Goal: Information Seeking & Learning: Compare options

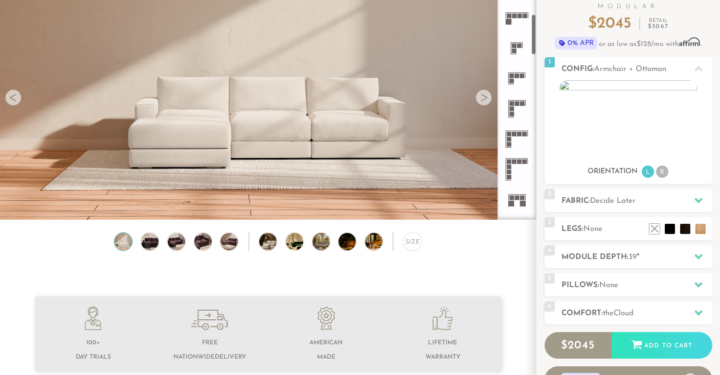
scroll to position [237, 0]
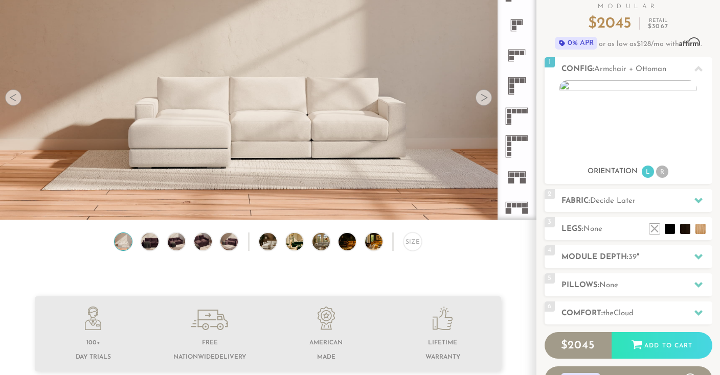
click at [520, 76] on icon at bounding box center [517, 86] width 30 height 30
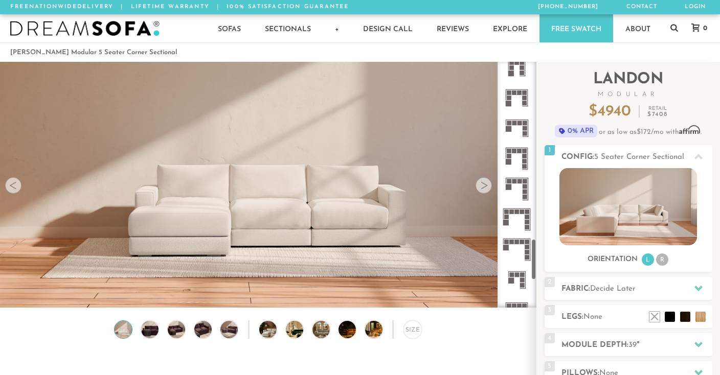
scroll to position [1032, 0]
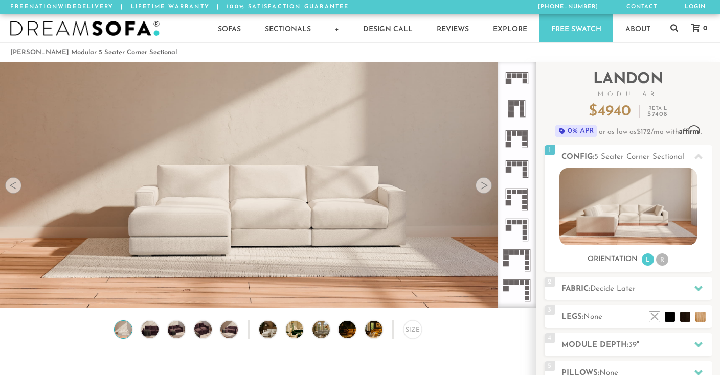
click at [513, 174] on icon at bounding box center [517, 169] width 30 height 30
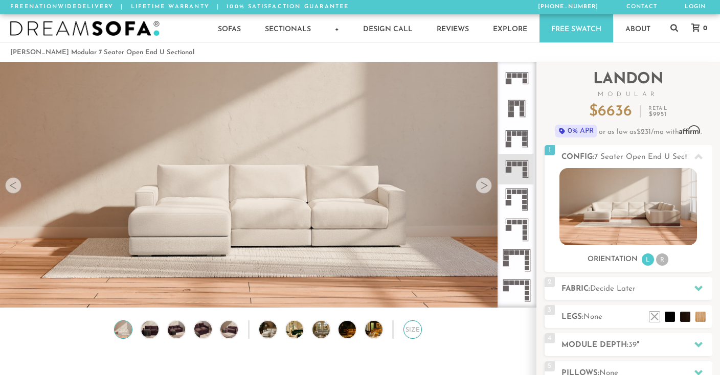
click at [416, 330] on div "Size" at bounding box center [413, 330] width 18 height 18
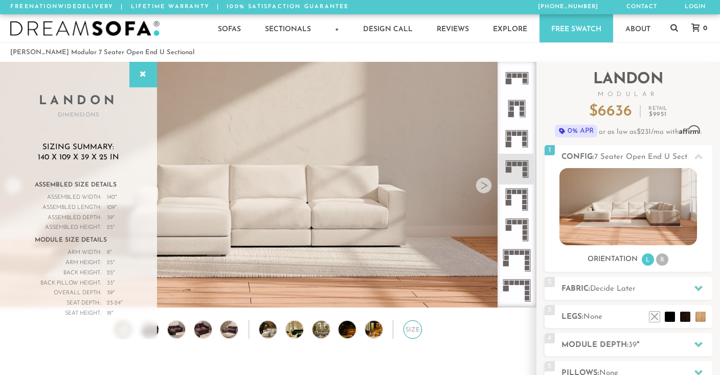
click at [416, 330] on div "Size" at bounding box center [413, 330] width 18 height 18
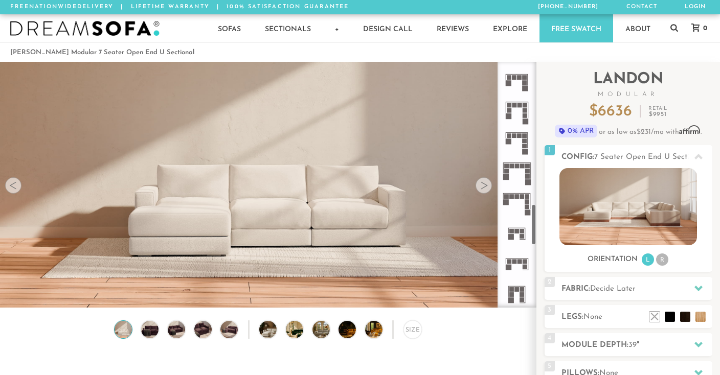
scroll to position [845, 0]
click at [513, 118] on icon at bounding box center [517, 113] width 30 height 30
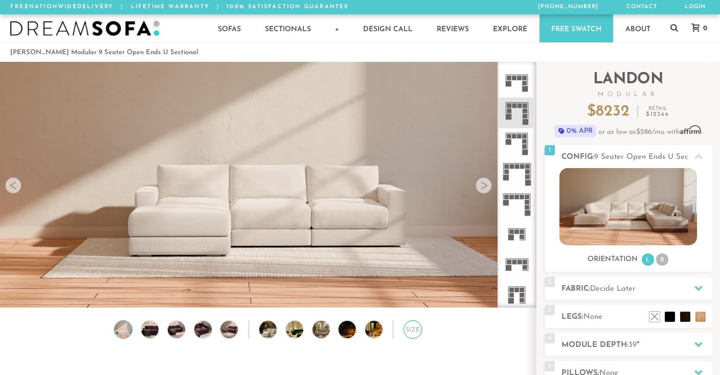
click at [407, 332] on div "Size" at bounding box center [413, 330] width 18 height 18
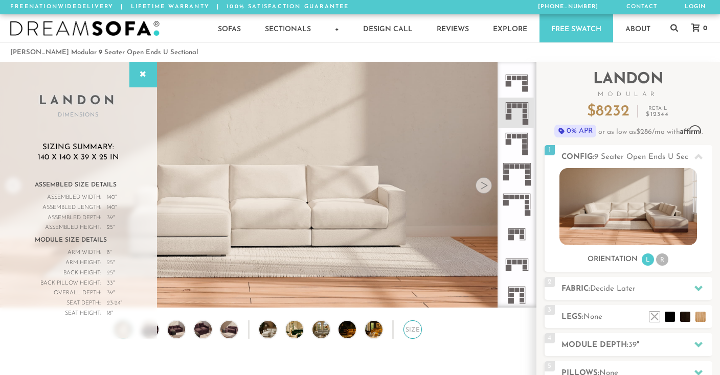
click at [407, 332] on div "Size" at bounding box center [413, 330] width 18 height 18
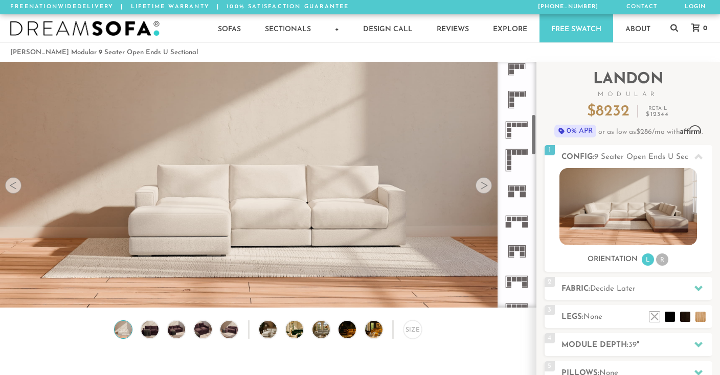
scroll to position [293, 0]
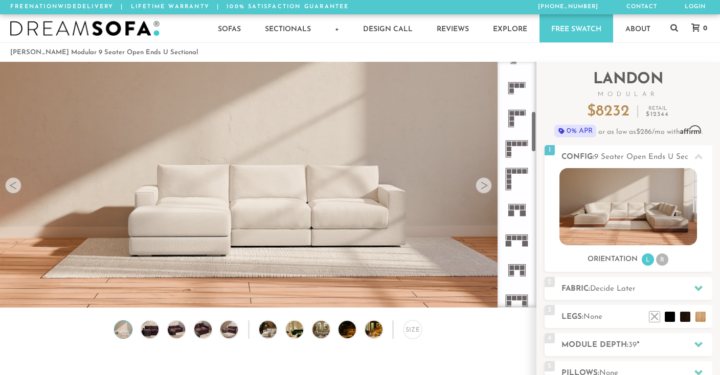
click at [524, 115] on rect at bounding box center [522, 113] width 5 height 5
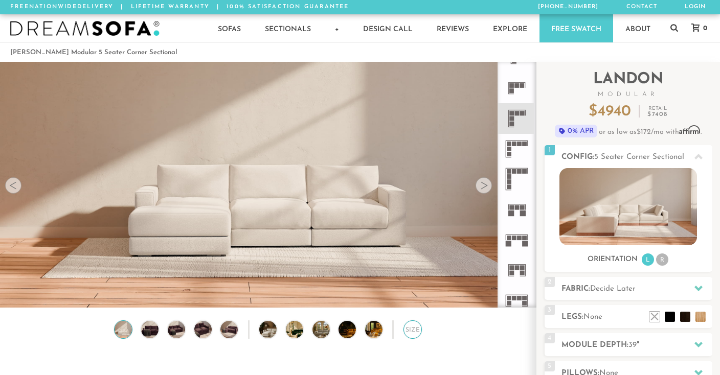
click at [412, 328] on div "Size" at bounding box center [413, 330] width 18 height 18
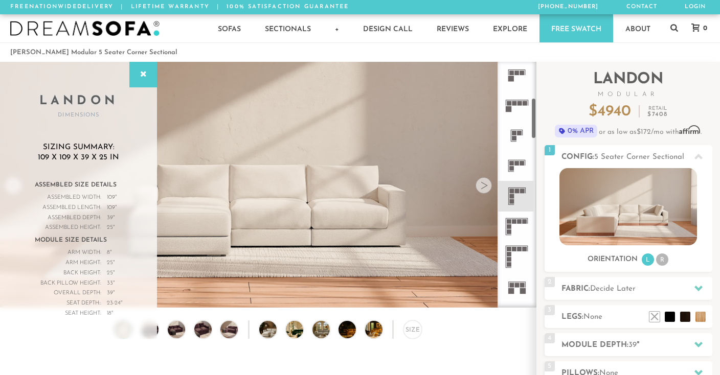
scroll to position [168, 0]
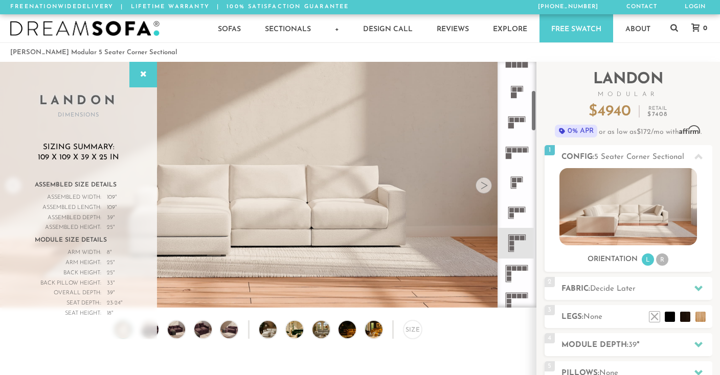
click at [512, 119] on rect at bounding box center [511, 120] width 5 height 5
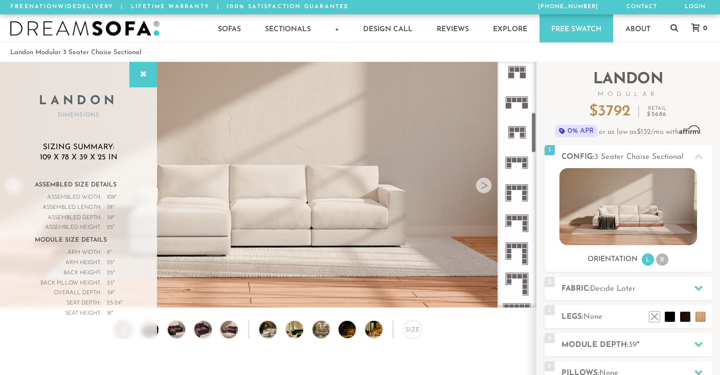
scroll to position [516, 0]
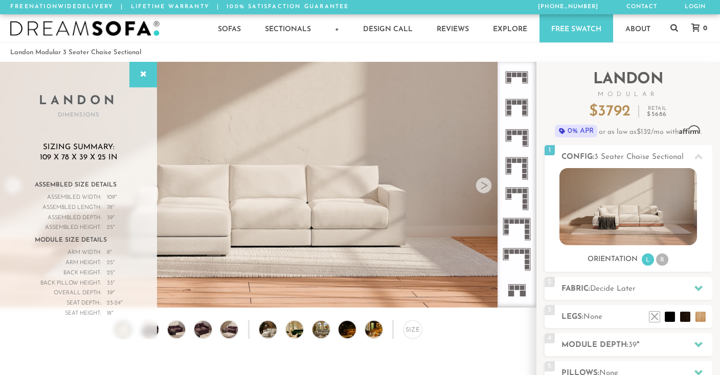
click at [521, 199] on icon at bounding box center [517, 199] width 30 height 30
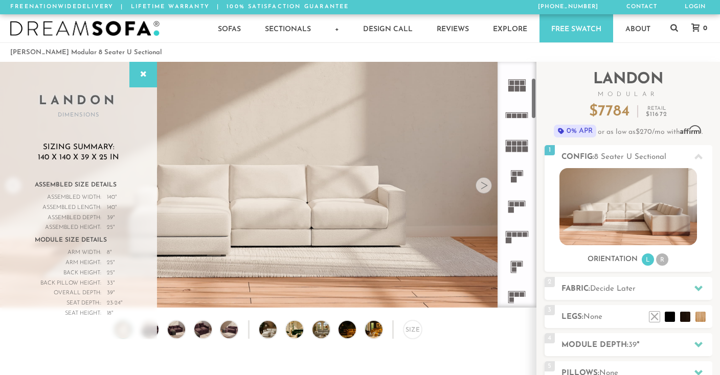
scroll to position [95, 0]
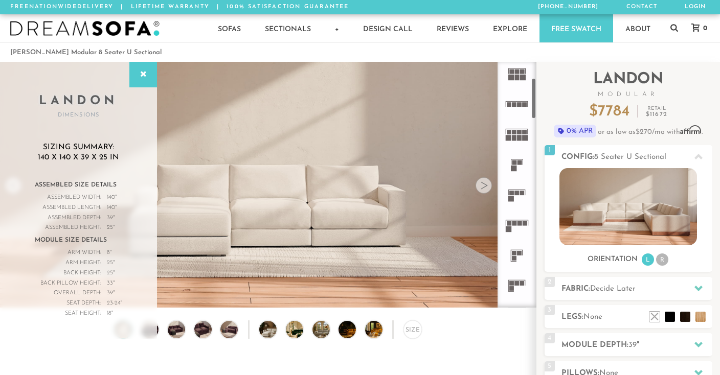
click at [514, 193] on rect at bounding box center [511, 193] width 5 height 5
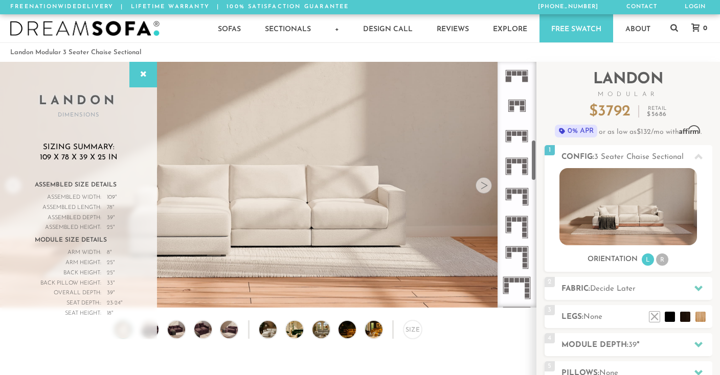
scroll to position [461, 0]
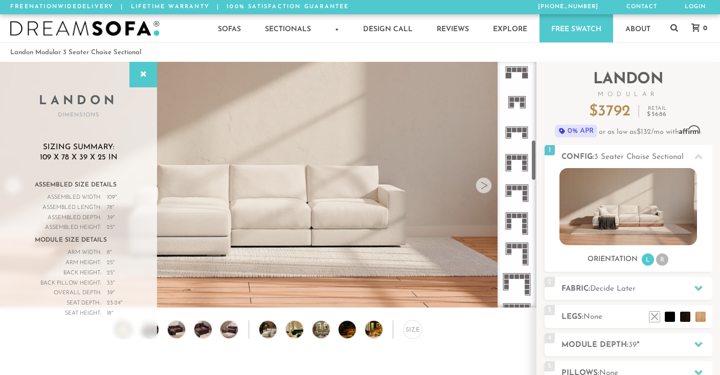
click at [513, 219] on icon at bounding box center [517, 224] width 30 height 30
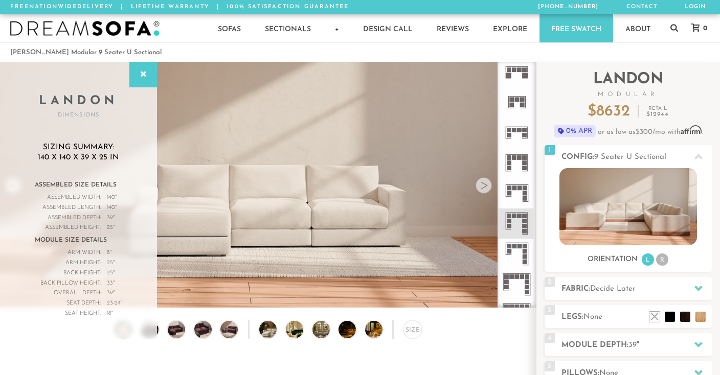
click at [514, 189] on rect at bounding box center [514, 188] width 5 height 5
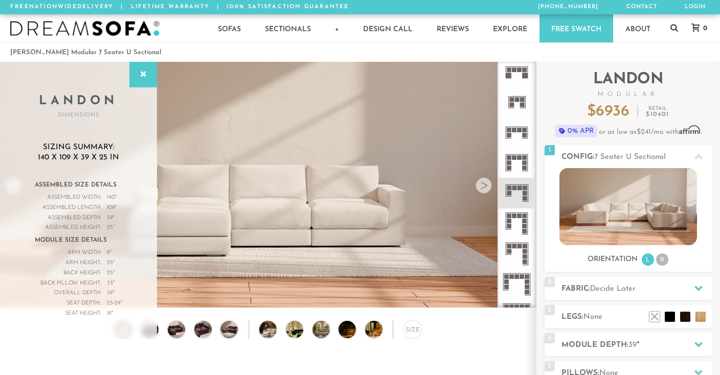
click at [516, 170] on icon at bounding box center [517, 163] width 30 height 30
click at [513, 134] on icon at bounding box center [517, 133] width 30 height 30
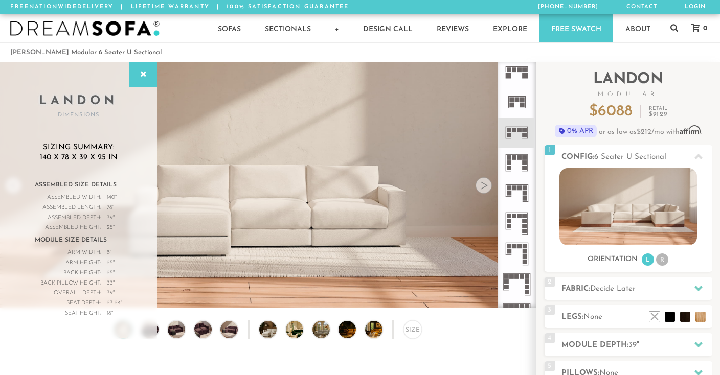
click at [511, 168] on rect at bounding box center [509, 168] width 5 height 5
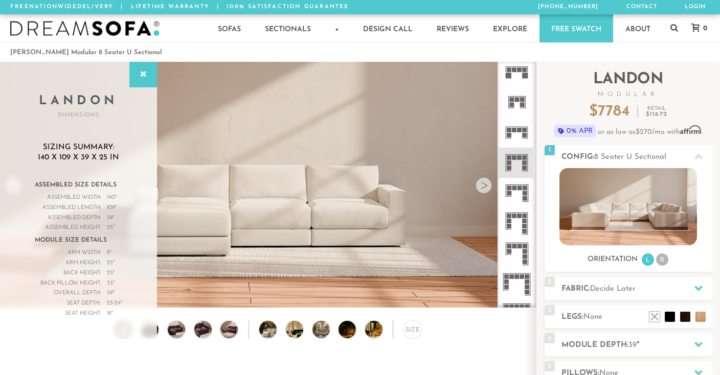
click at [512, 128] on rect at bounding box center [509, 130] width 5 height 5
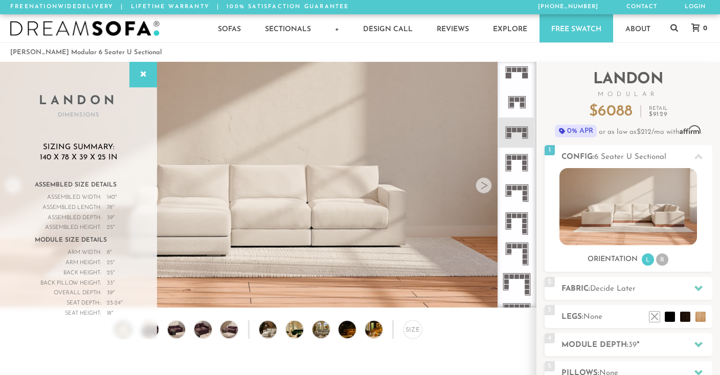
click at [517, 104] on icon at bounding box center [517, 102] width 30 height 30
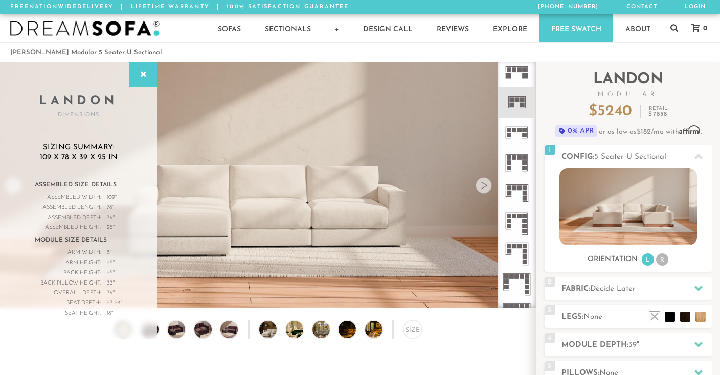
click at [512, 218] on icon at bounding box center [517, 224] width 30 height 30
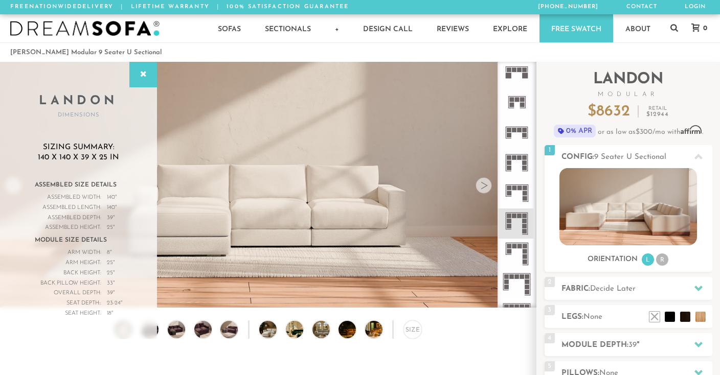
click at [515, 186] on rect at bounding box center [514, 188] width 5 height 5
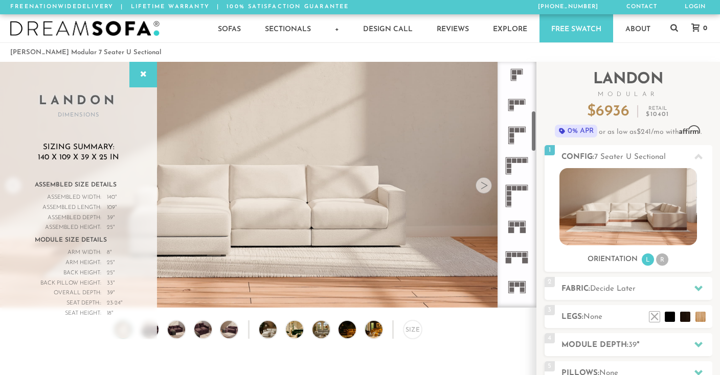
scroll to position [270, 0]
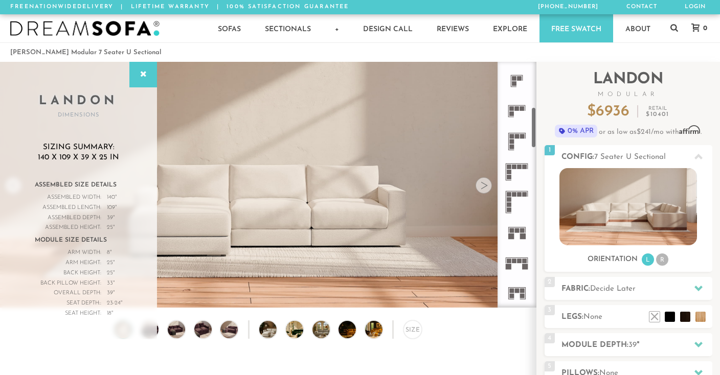
click at [518, 143] on icon at bounding box center [517, 141] width 30 height 30
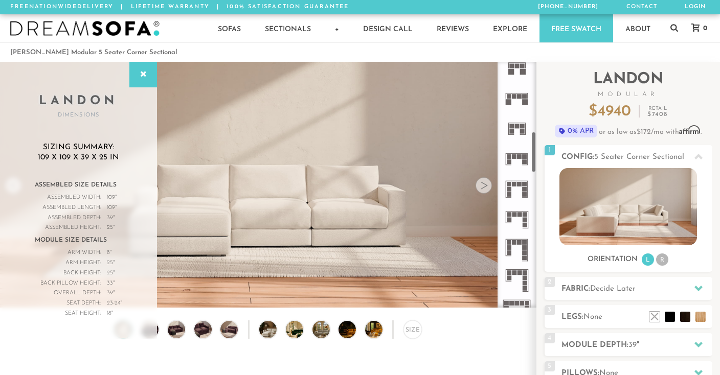
scroll to position [435, 0]
